Goal: Navigation & Orientation: Go to known website

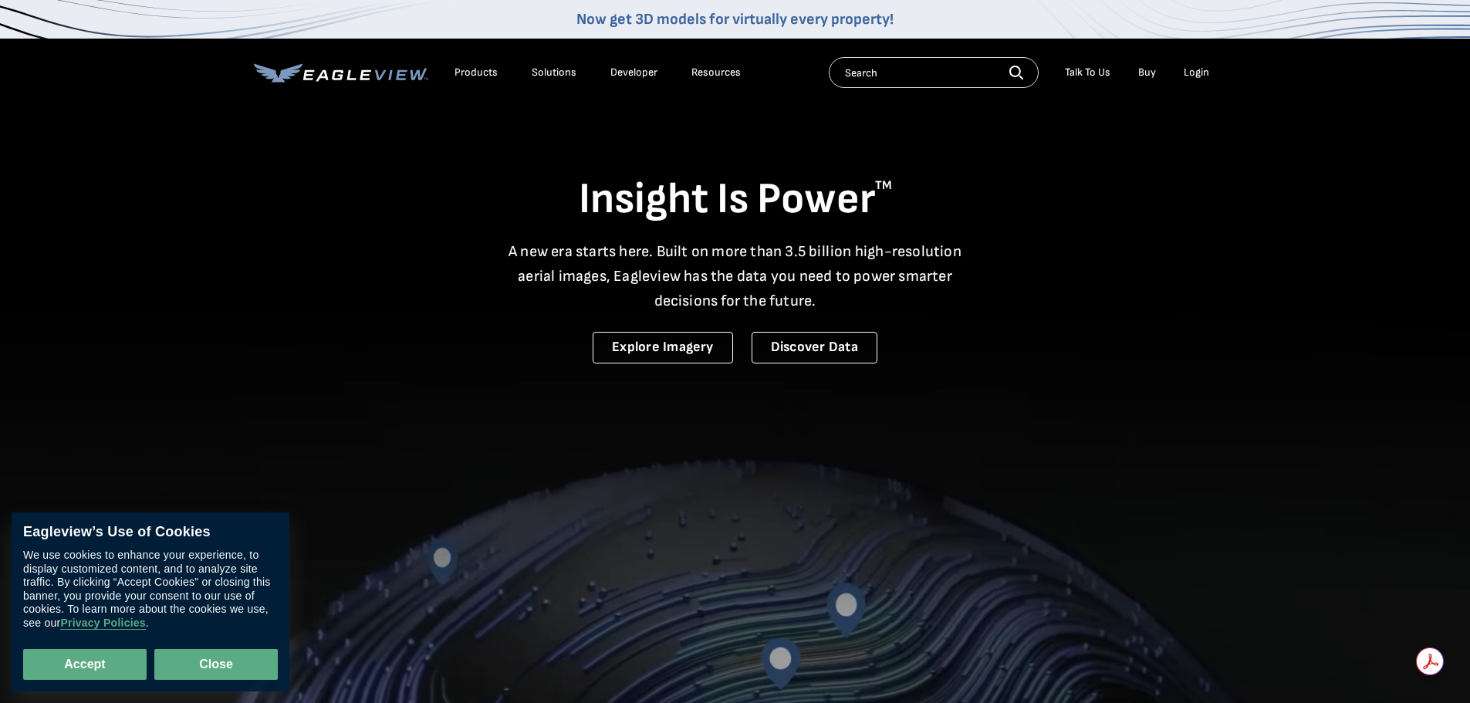
click at [242, 663] on button "Close" at bounding box center [215, 664] width 123 height 31
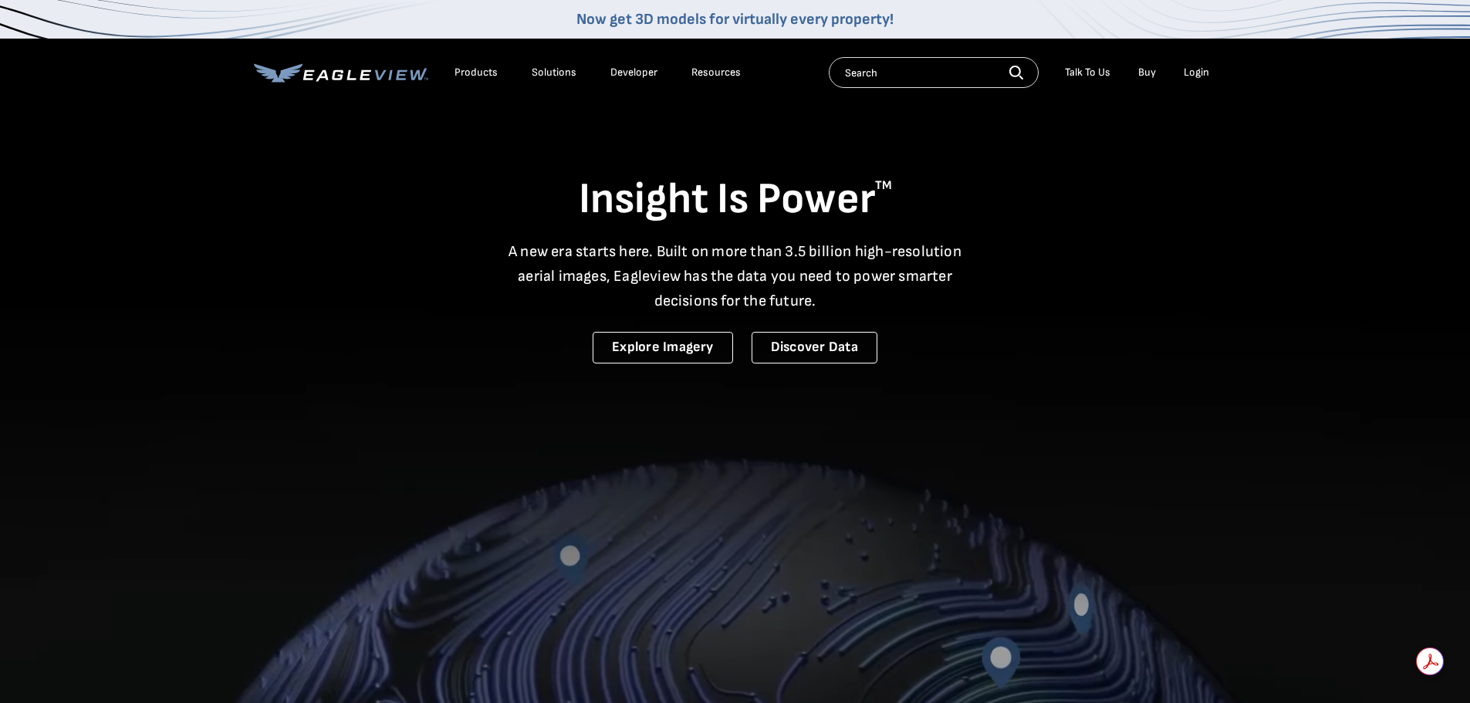
click at [1201, 74] on div "Login" at bounding box center [1196, 73] width 25 height 14
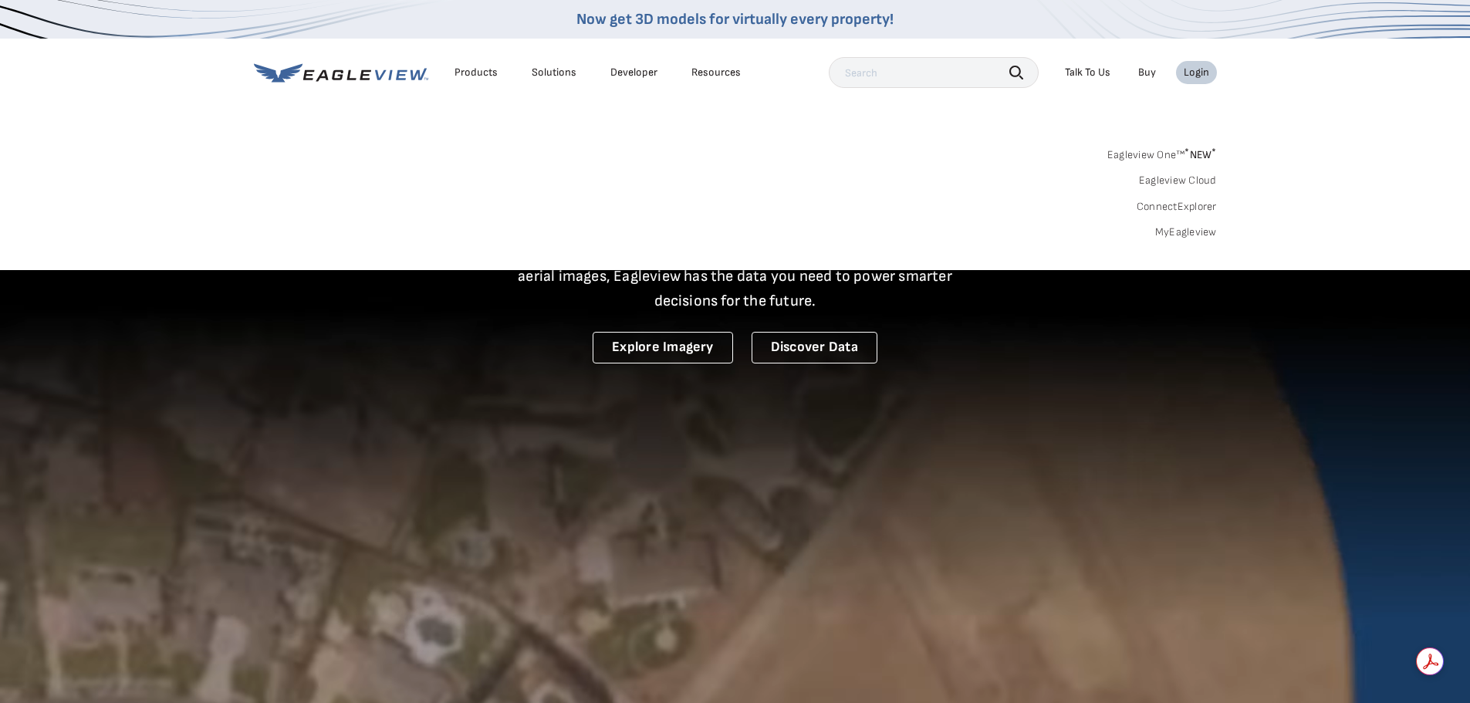
click at [957, 69] on input "text" at bounding box center [934, 72] width 210 height 31
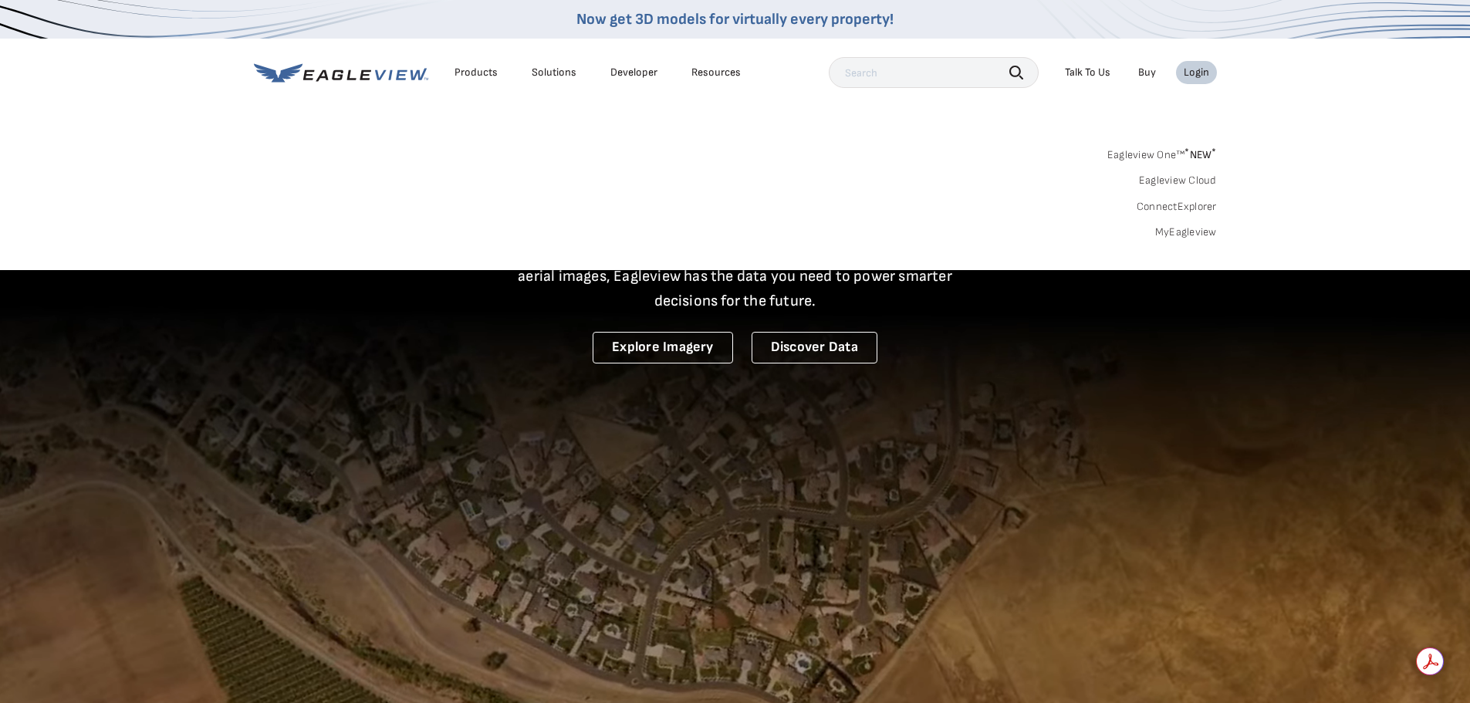
click at [1195, 71] on div "Login" at bounding box center [1196, 73] width 25 height 14
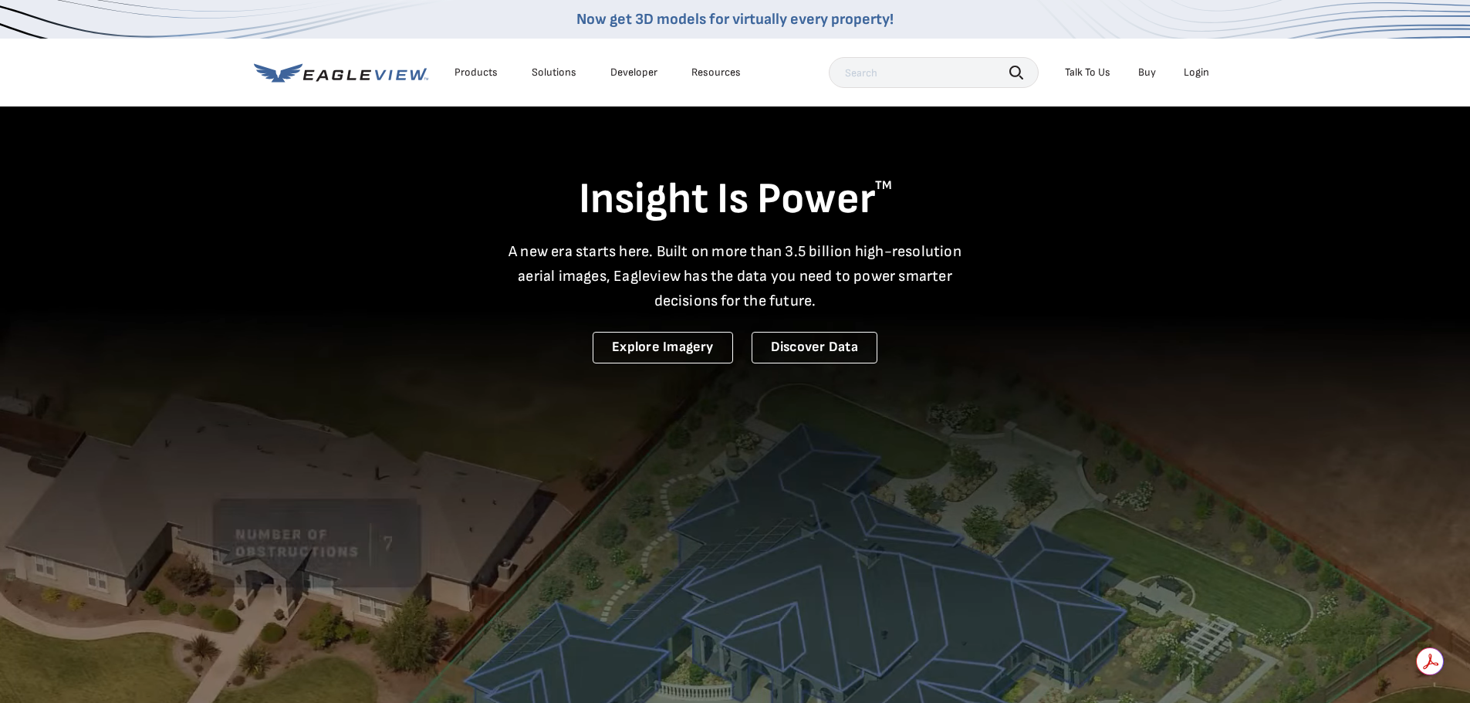
click at [1195, 71] on div "Login" at bounding box center [1196, 73] width 25 height 14
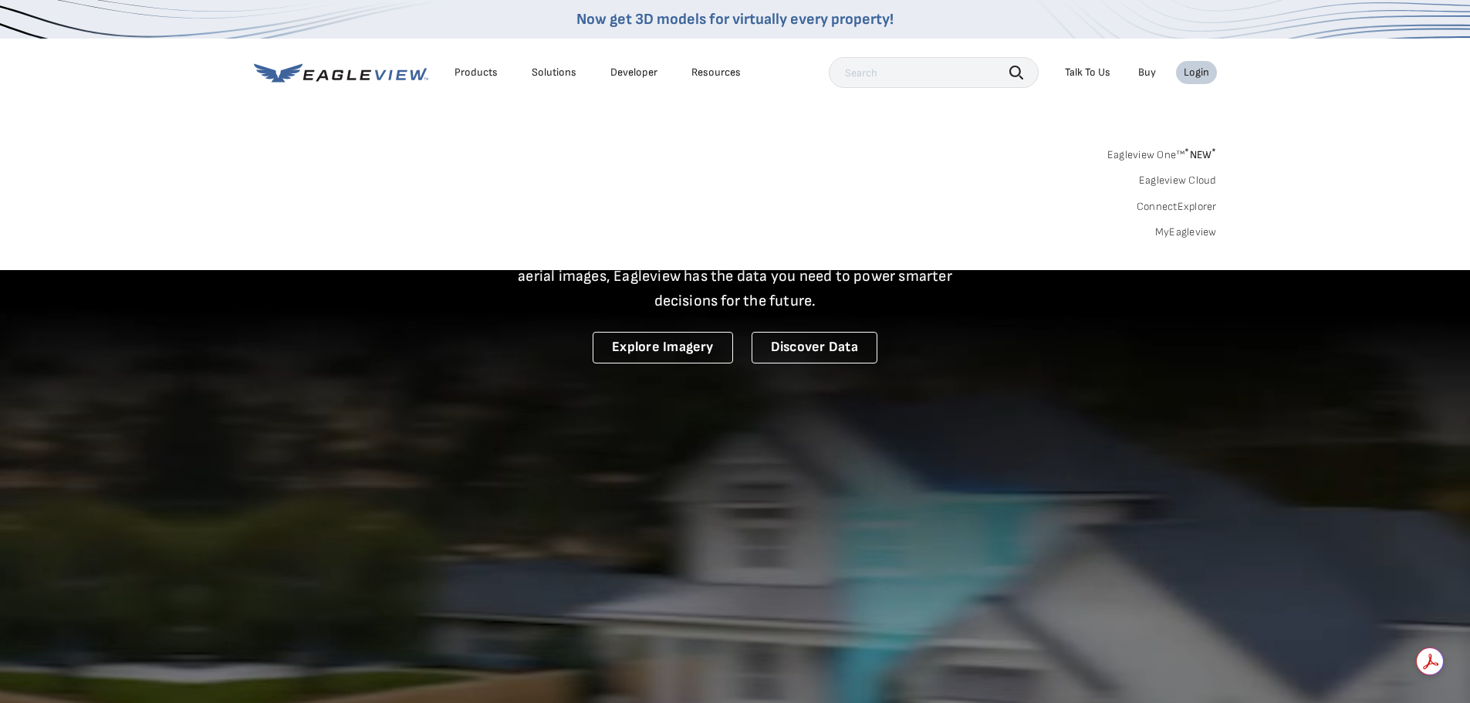
click at [894, 80] on input "text" at bounding box center [934, 72] width 210 height 31
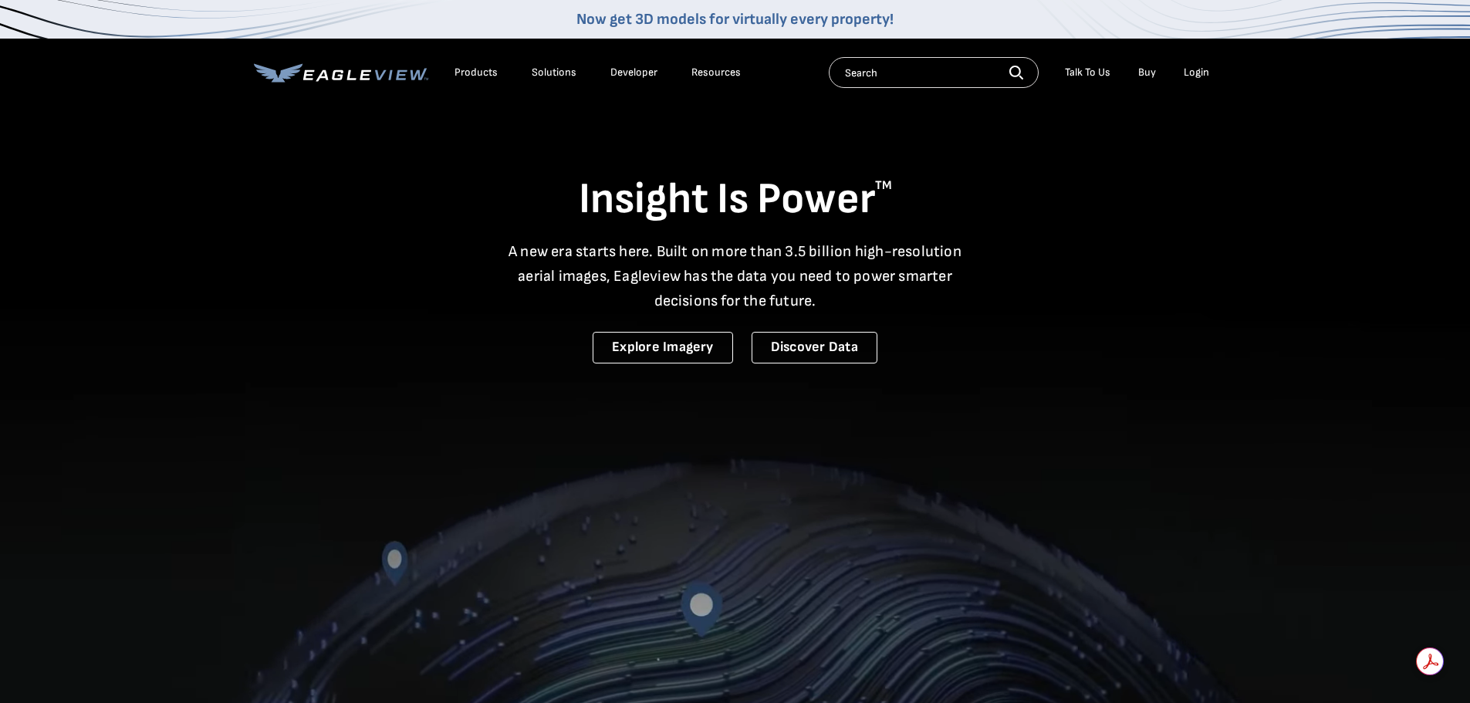
click at [1190, 74] on div "Login" at bounding box center [1196, 73] width 25 height 14
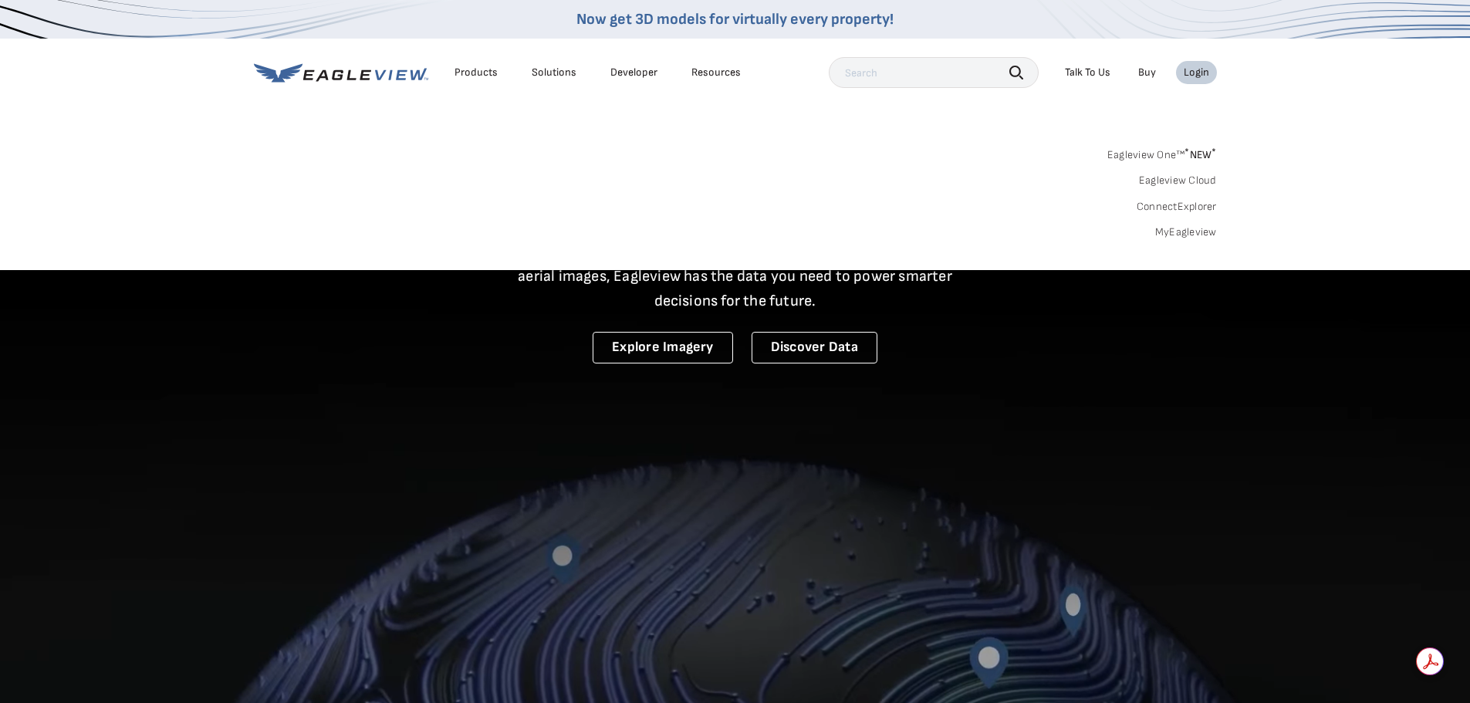
click at [1190, 74] on div "Login" at bounding box center [1196, 73] width 25 height 14
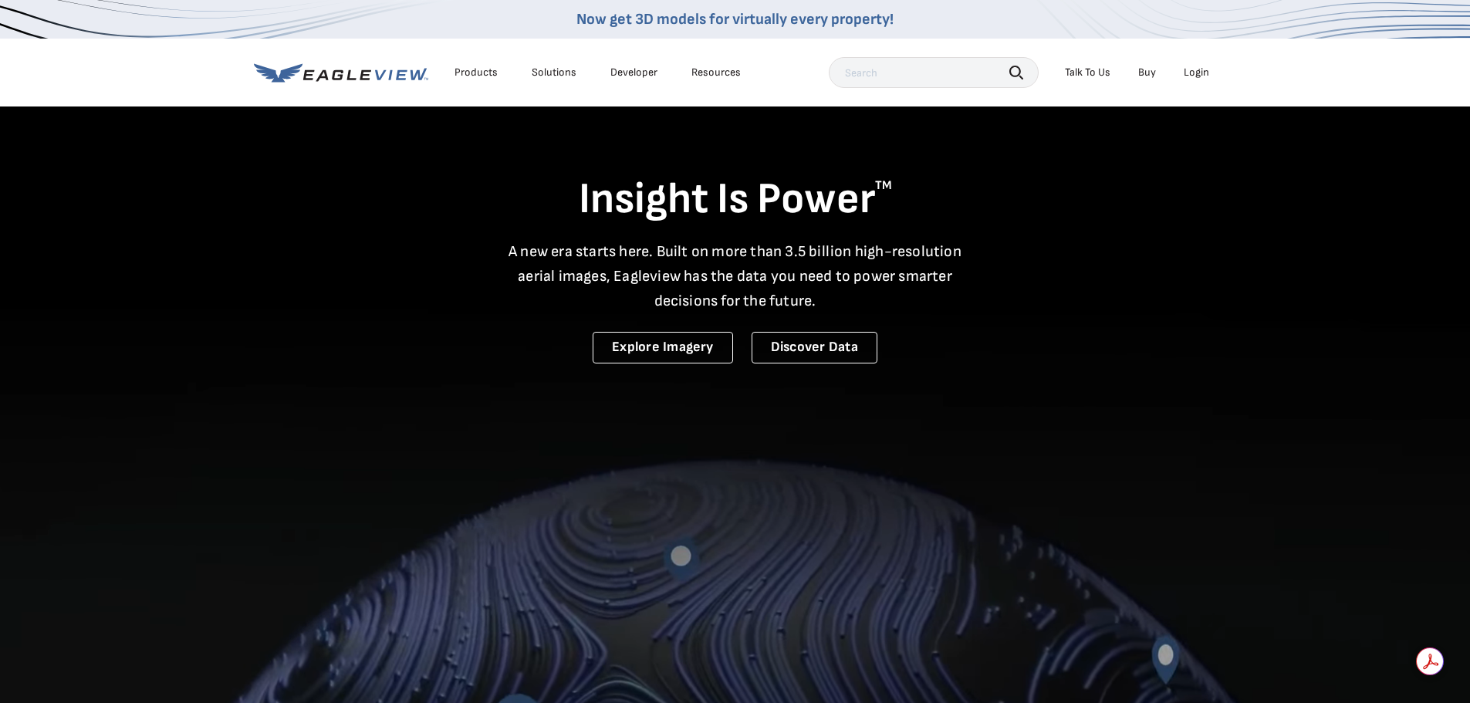
click at [1190, 74] on div "Login" at bounding box center [1196, 73] width 25 height 14
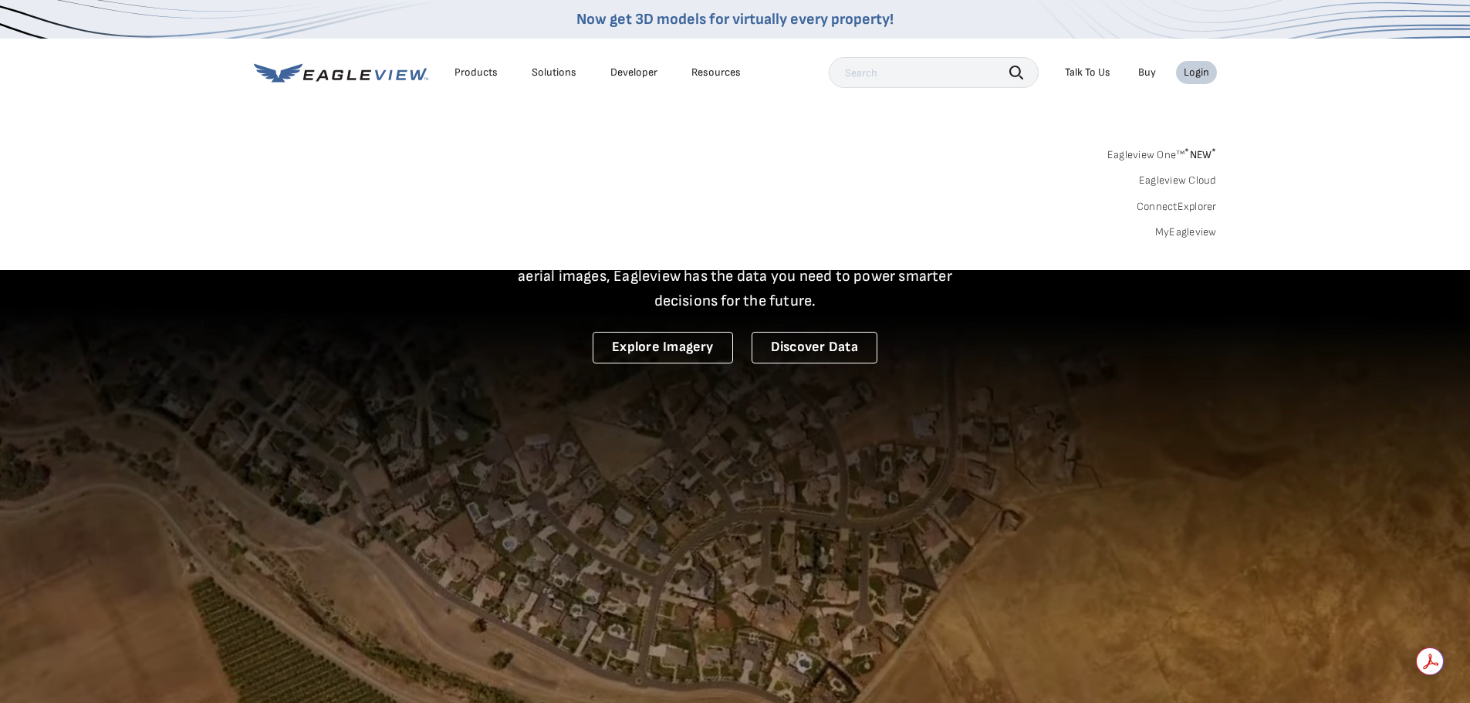
click at [1200, 231] on link "MyEagleview" at bounding box center [1186, 232] width 62 height 14
